Goal: Task Accomplishment & Management: Manage account settings

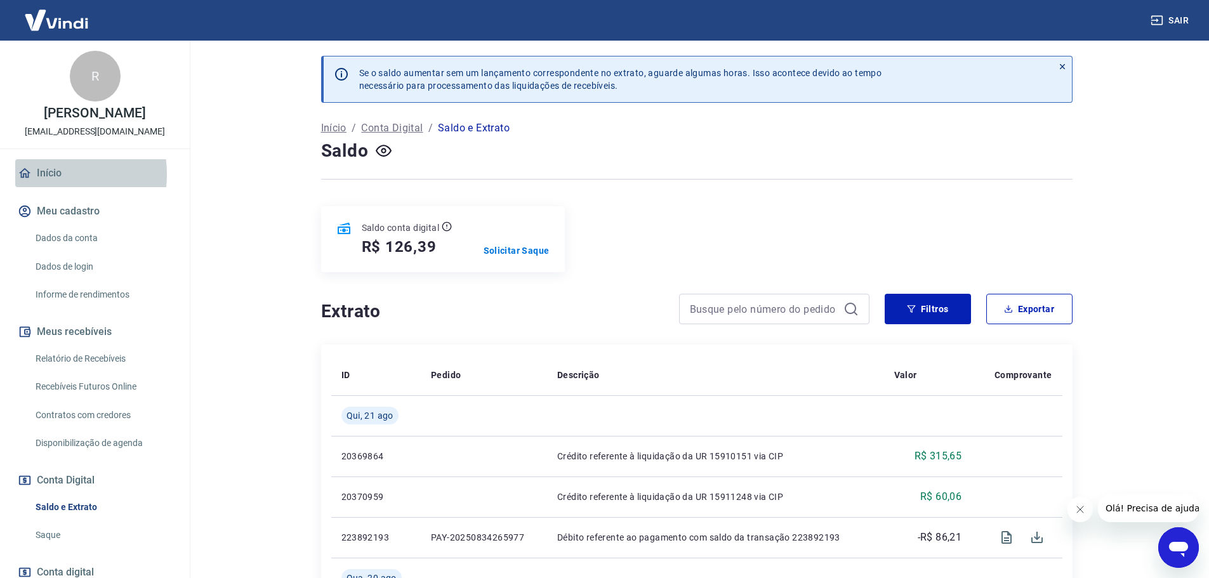
click at [49, 187] on link "Início" at bounding box center [94, 173] width 159 height 28
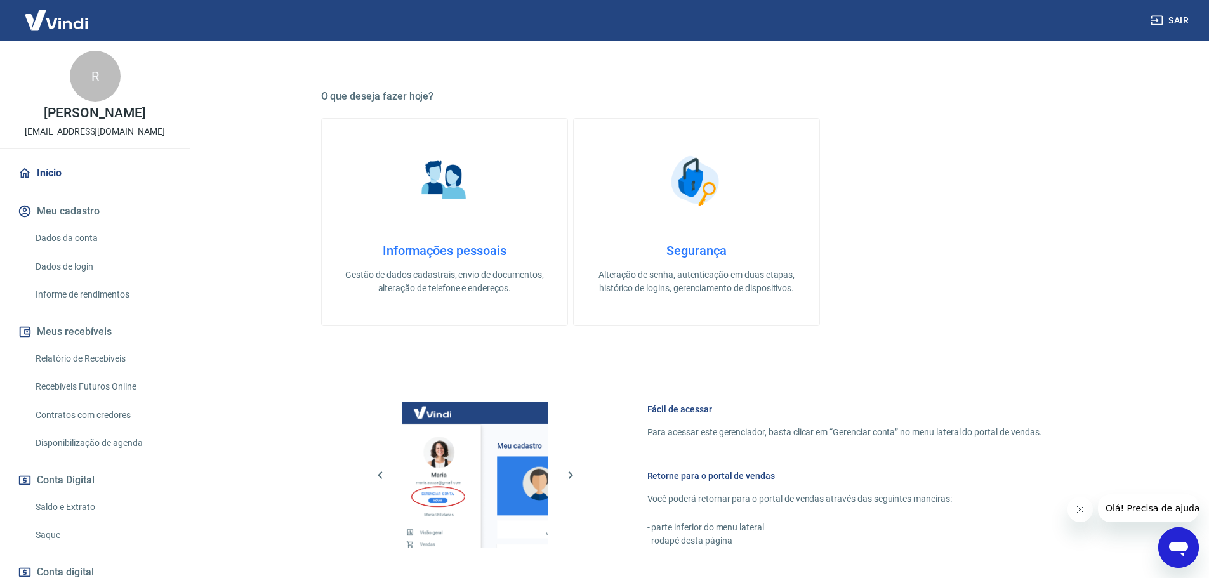
scroll to position [381, 0]
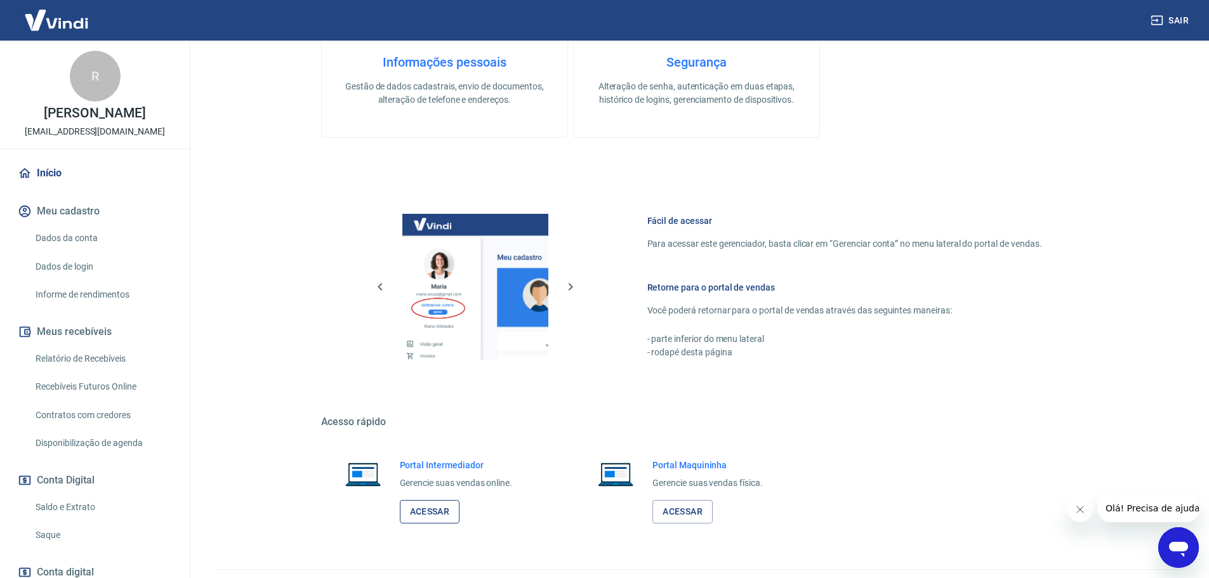
click at [424, 515] on link "Acessar" at bounding box center [430, 511] width 60 height 23
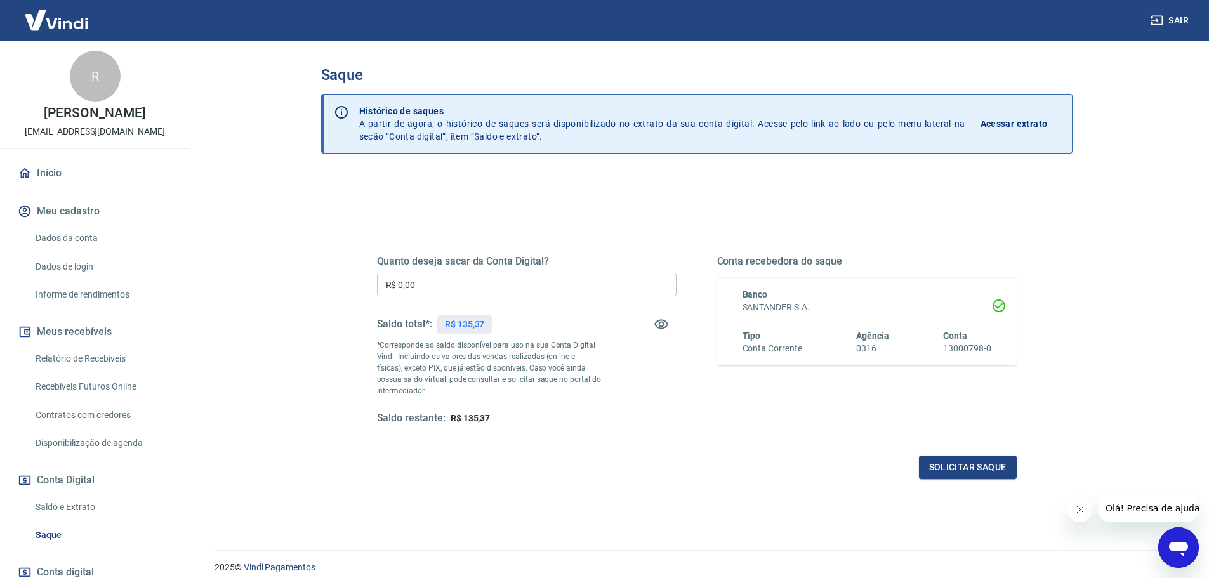
click at [64, 520] on link "Saldo e Extrato" at bounding box center [102, 507] width 144 height 26
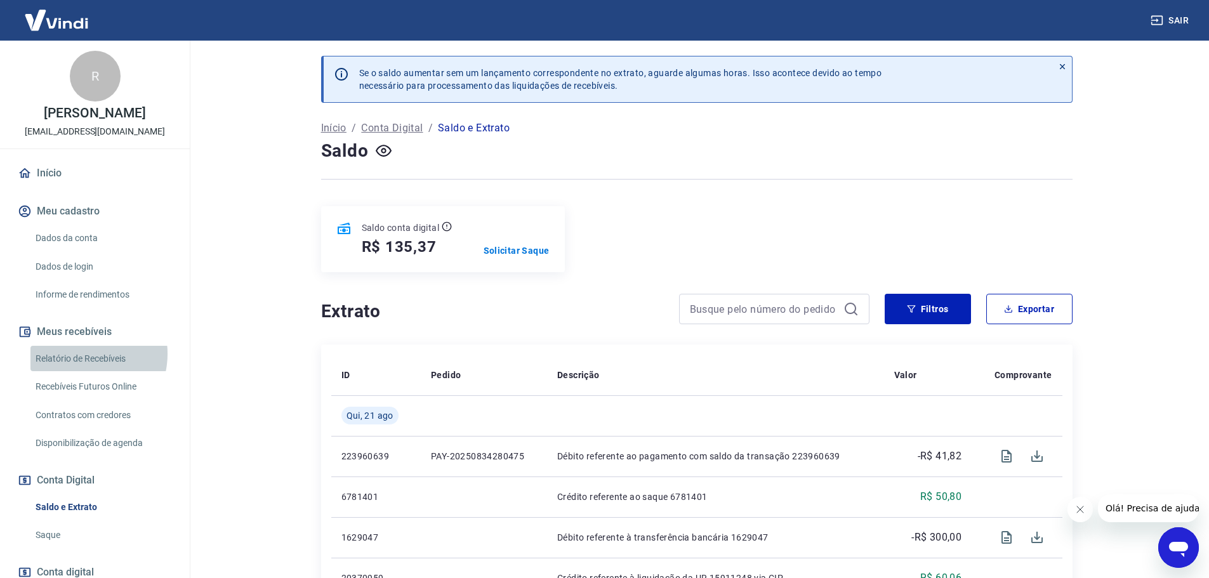
click at [82, 367] on link "Relatório de Recebíveis" at bounding box center [102, 359] width 144 height 26
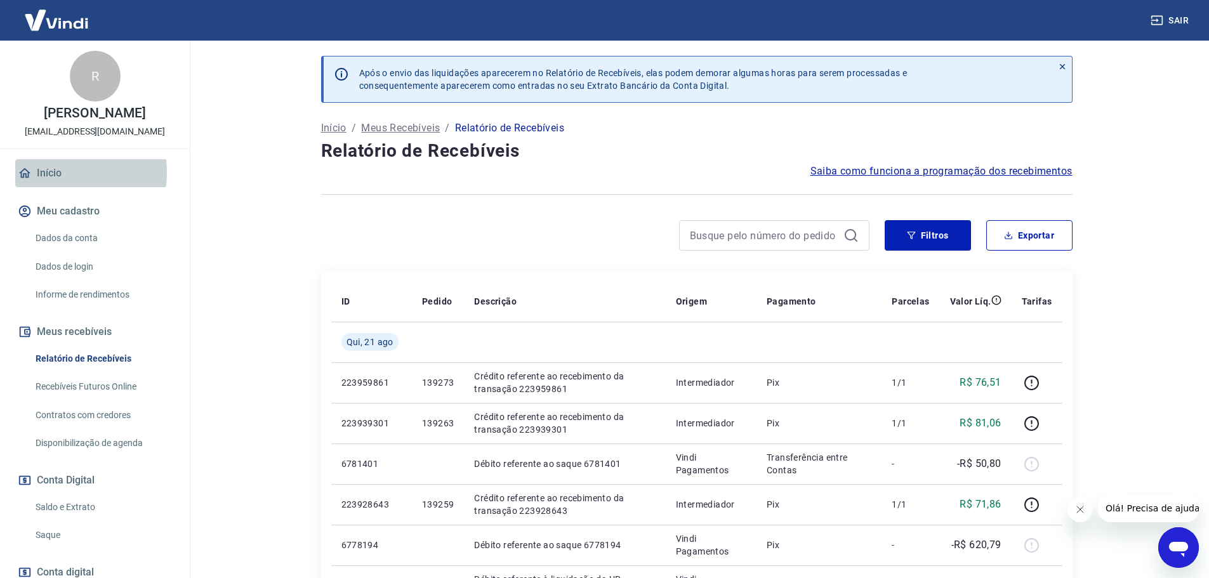
click at [58, 186] on link "Início" at bounding box center [94, 173] width 159 height 28
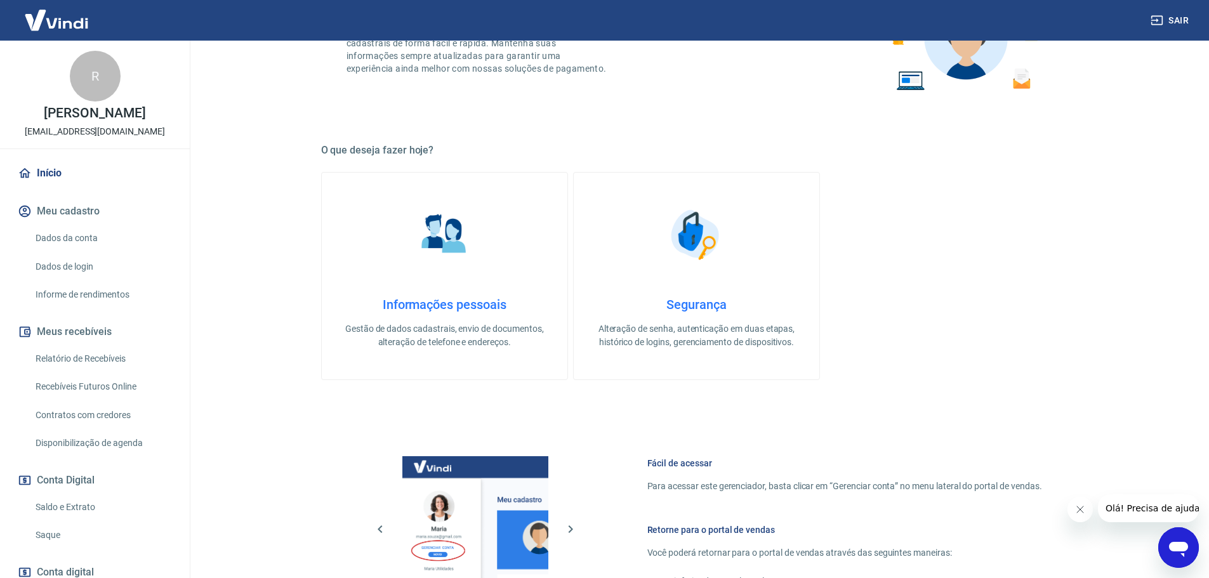
scroll to position [381, 0]
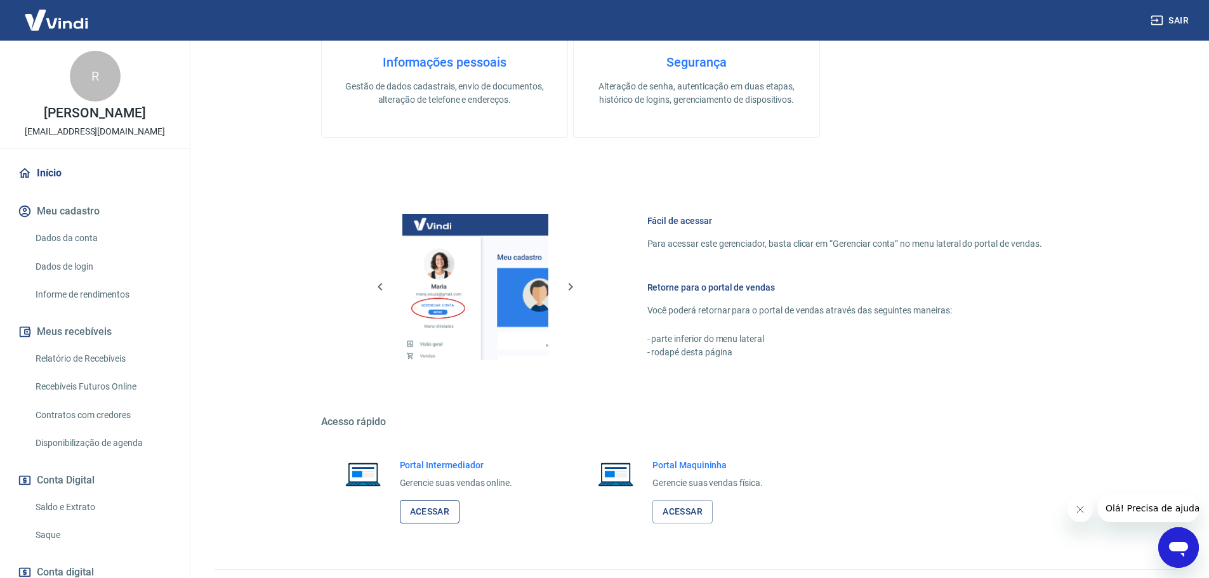
click at [418, 511] on link "Acessar" at bounding box center [430, 511] width 60 height 23
